Goal: Information Seeking & Learning: Check status

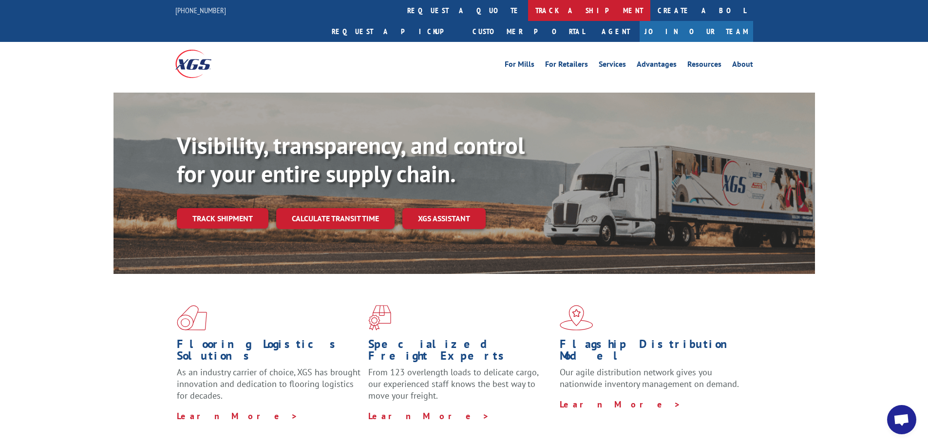
click at [528, 9] on link "track a shipment" at bounding box center [589, 10] width 122 height 21
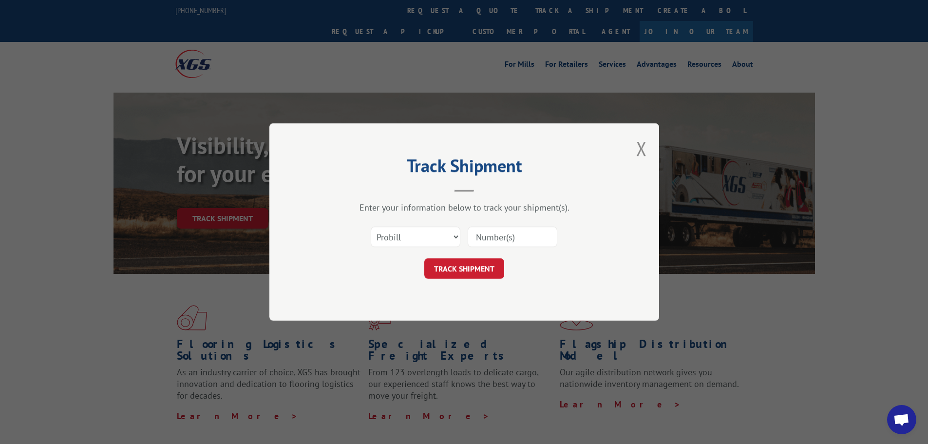
click at [491, 242] on input at bounding box center [513, 237] width 90 height 20
paste input "16331313"
type input "16331313"
click at [481, 269] on button "TRACK SHIPMENT" at bounding box center [464, 268] width 80 height 20
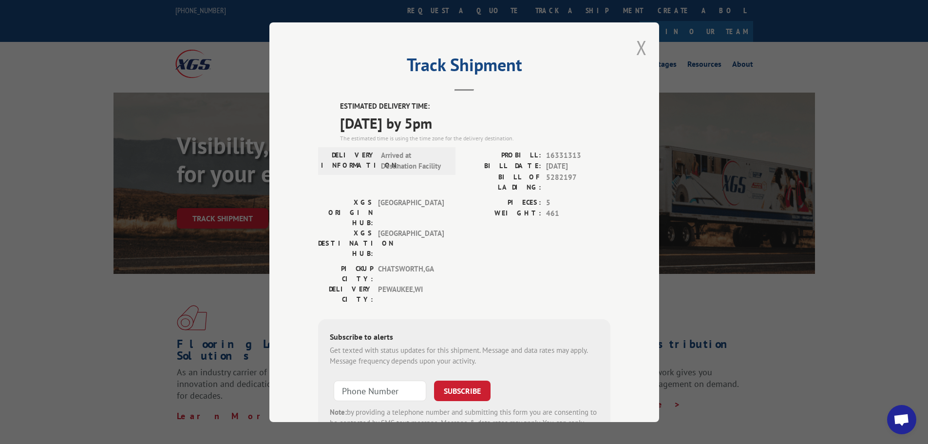
click at [636, 48] on button "Close modal" at bounding box center [641, 48] width 11 height 26
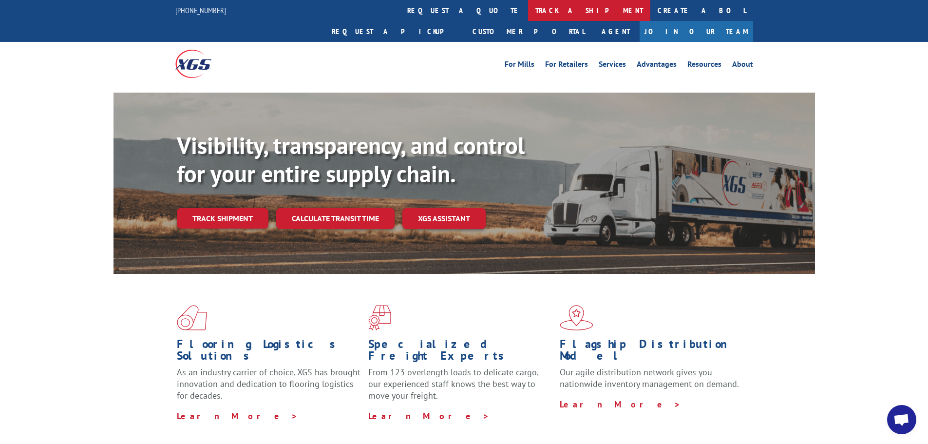
click at [528, 13] on link "track a shipment" at bounding box center [589, 10] width 122 height 21
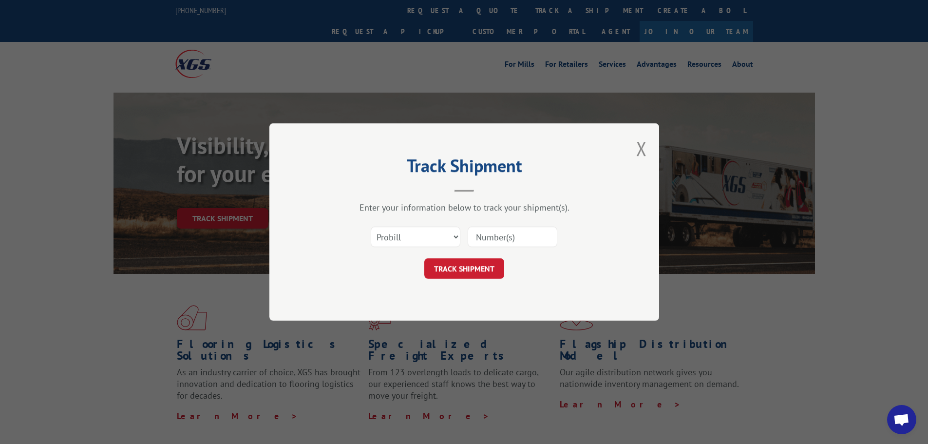
click at [488, 238] on input at bounding box center [513, 237] width 90 height 20
paste input "16331313"
type input "16331313"
click at [476, 264] on button "TRACK SHIPMENT" at bounding box center [464, 268] width 80 height 20
